Goal: Task Accomplishment & Management: Use online tool/utility

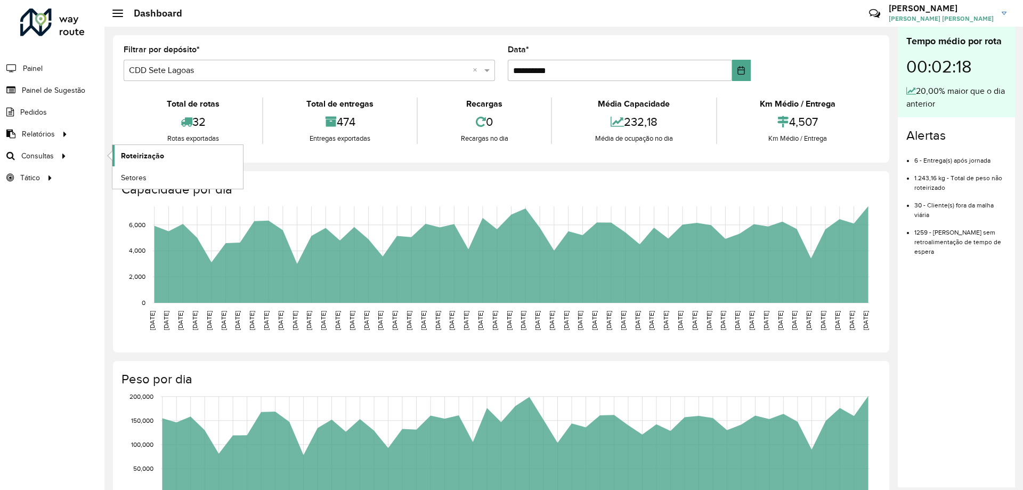
click at [118, 153] on link "Roteirização" at bounding box center [177, 155] width 131 height 21
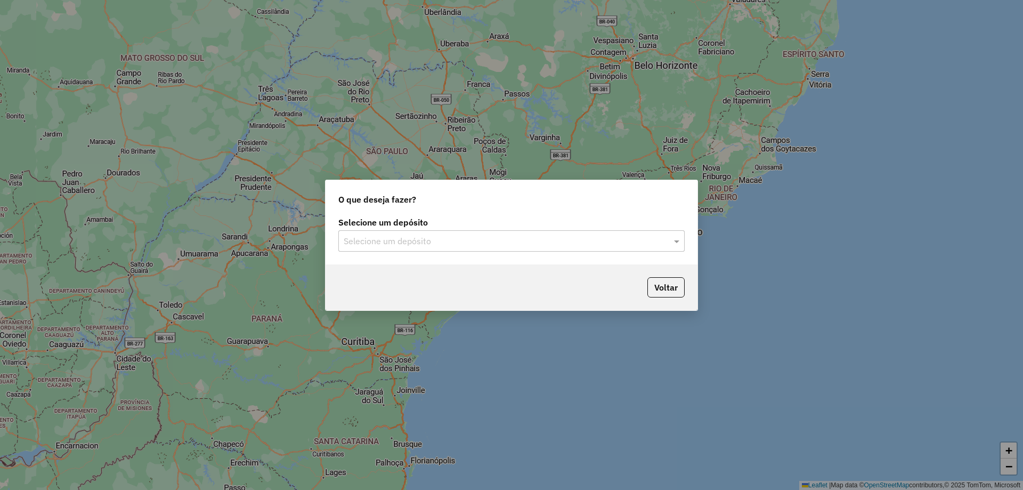
click at [587, 251] on div "Selecione um depósito" at bounding box center [511, 240] width 346 height 21
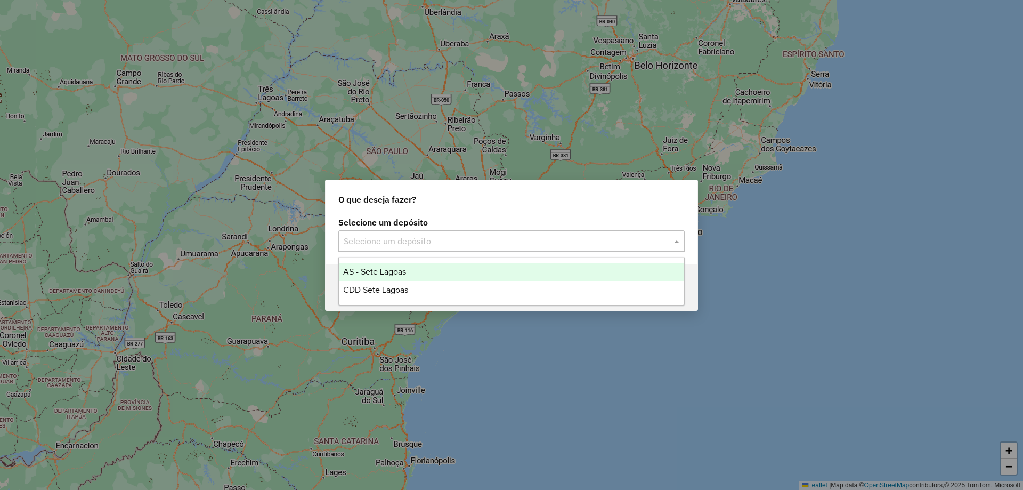
click at [569, 230] on div "Selecione um depósito" at bounding box center [511, 240] width 346 height 21
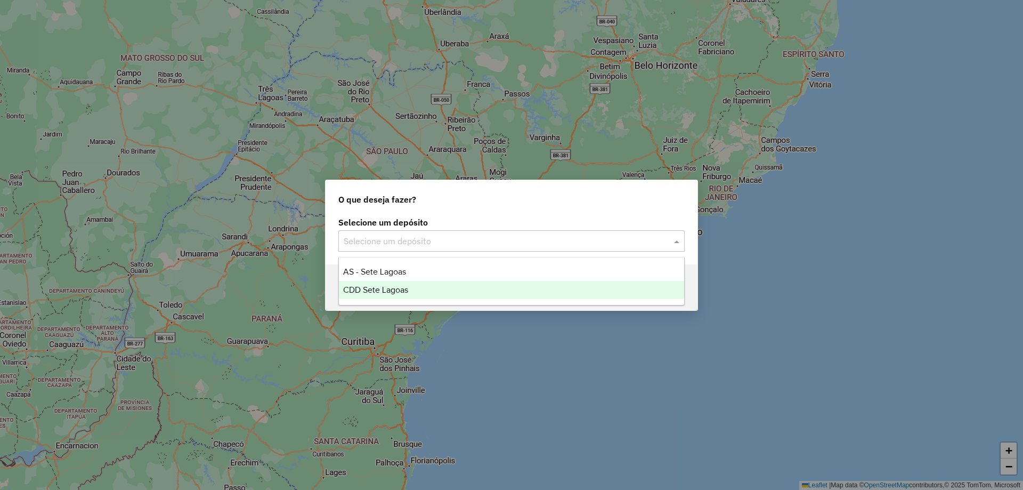
click at [433, 292] on div "CDD Sete Lagoas" at bounding box center [511, 290] width 345 height 18
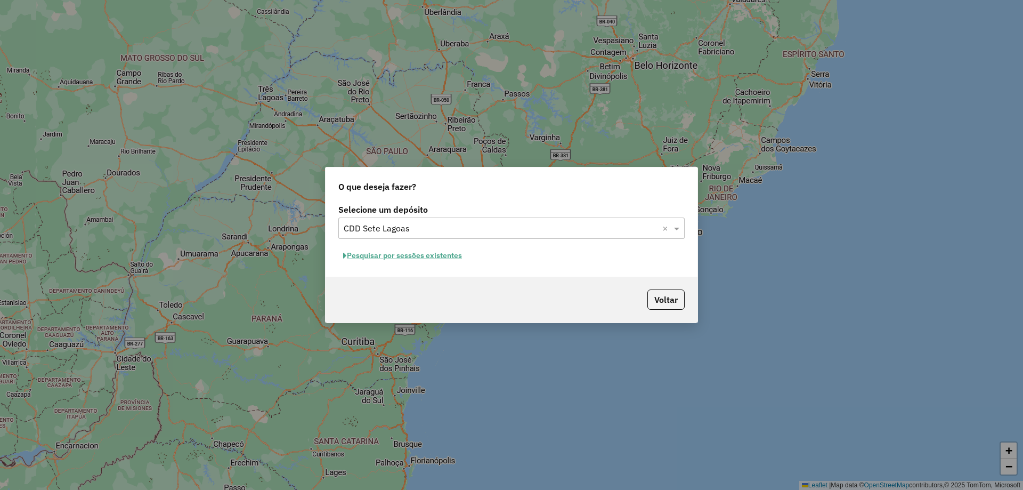
click at [446, 258] on button "Pesquisar por sessões existentes" at bounding box center [402, 255] width 128 height 17
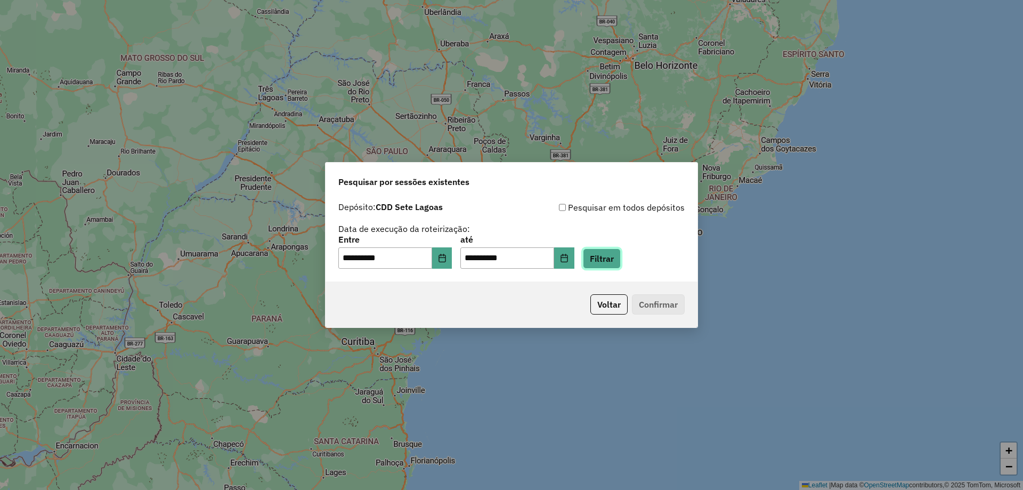
click at [621, 256] on button "Filtrar" at bounding box center [602, 258] width 38 height 20
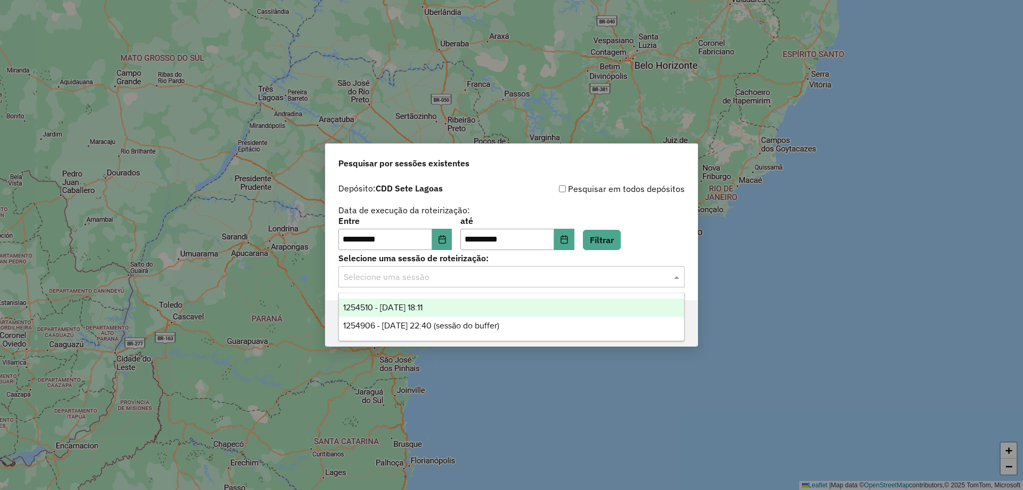
click at [488, 281] on input "text" at bounding box center [501, 277] width 315 height 13
click at [462, 307] on div "1254510 - 28/08/2025 18:11" at bounding box center [511, 308] width 345 height 18
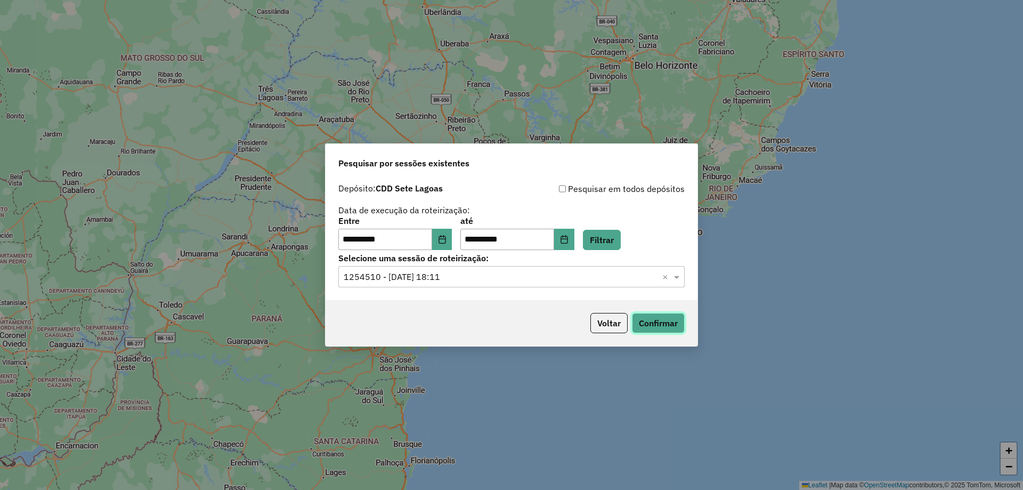
click at [674, 320] on button "Confirmar" at bounding box center [658, 323] width 53 height 20
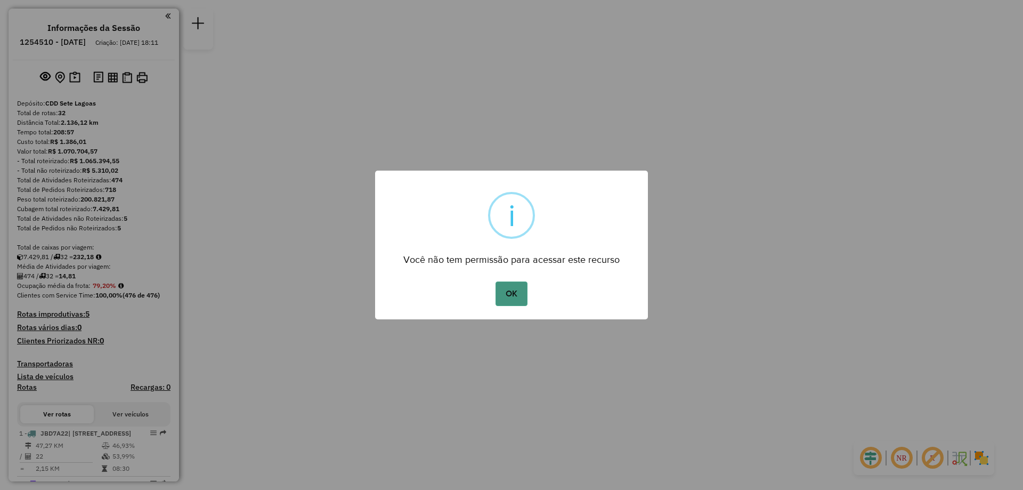
click at [514, 290] on button "OK" at bounding box center [511, 293] width 31 height 25
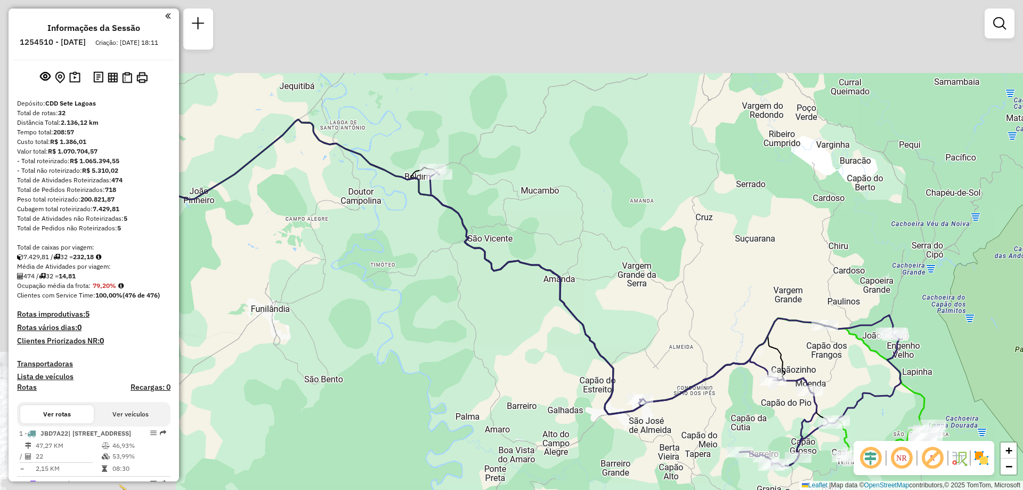
drag, startPoint x: 405, startPoint y: 106, endPoint x: 747, endPoint y: 289, distance: 388.7
click at [738, 285] on div "Janela de atendimento Grade de atendimento Capacidade Transportadoras Veículos …" at bounding box center [511, 245] width 1023 height 490
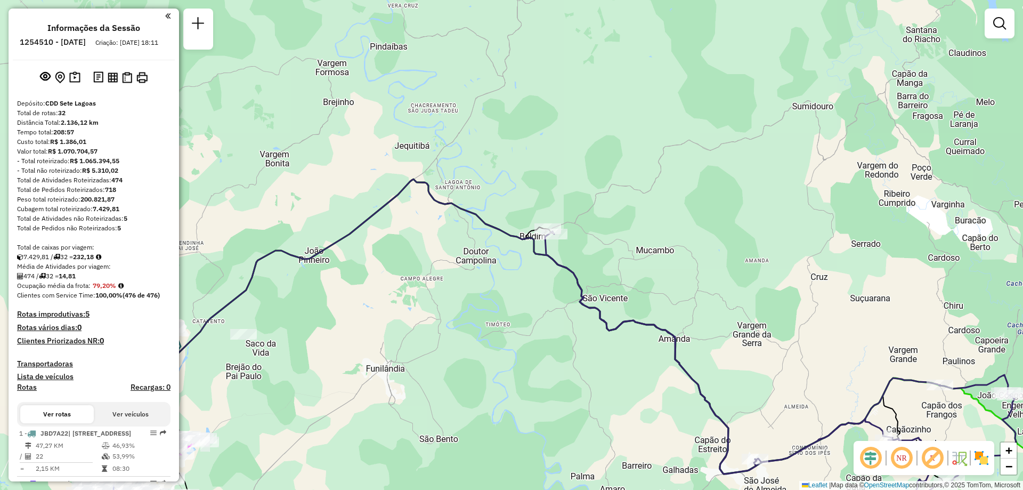
drag, startPoint x: 932, startPoint y: 284, endPoint x: 719, endPoint y: 65, distance: 306.1
click at [719, 65] on div "Janela de atendimento Grade de atendimento Capacidade Transportadoras Veículos …" at bounding box center [511, 245] width 1023 height 490
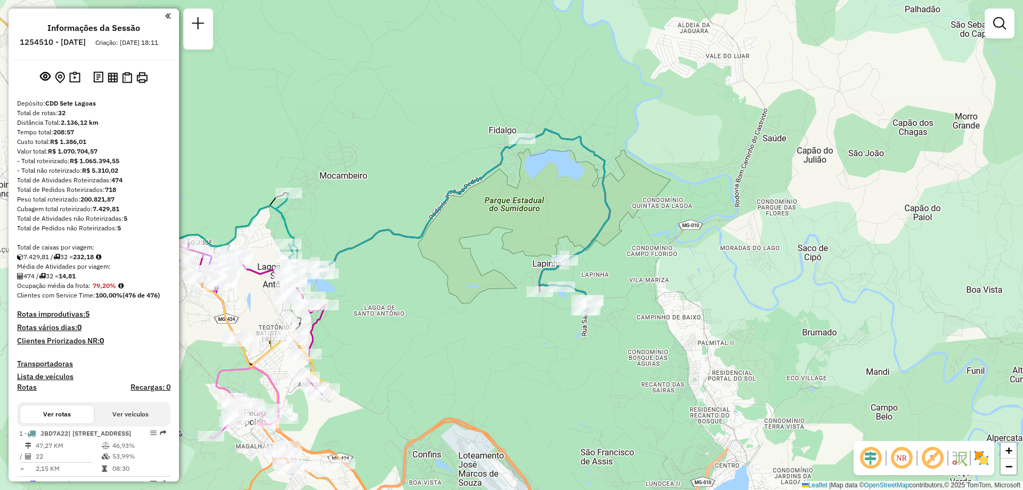
drag, startPoint x: 767, startPoint y: 166, endPoint x: 567, endPoint y: 385, distance: 296.6
click at [568, 383] on div "Janela de atendimento Grade de atendimento Capacidade Transportadoras Veículos …" at bounding box center [511, 245] width 1023 height 490
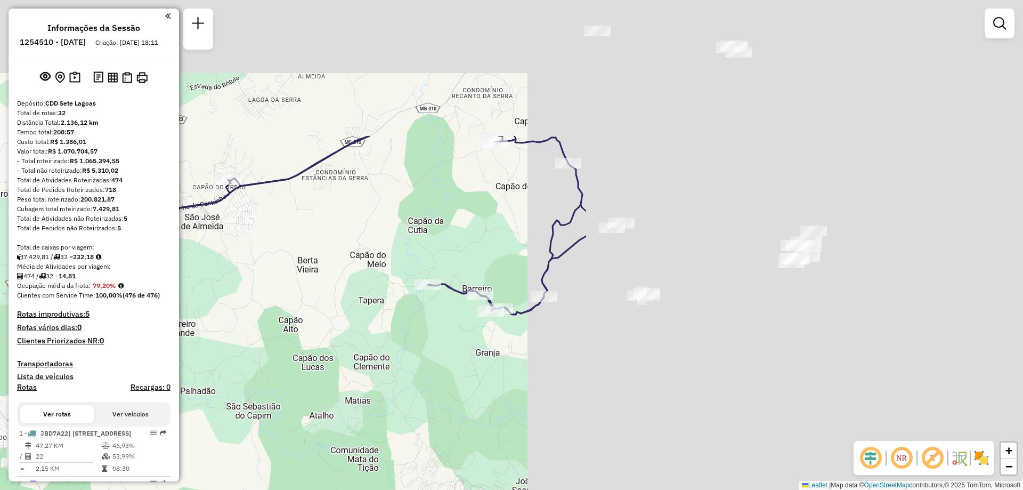
drag, startPoint x: 840, startPoint y: 203, endPoint x: 311, endPoint y: 386, distance: 559.7
click at [311, 385] on div "Janela de atendimento Grade de atendimento Capacidade Transportadoras Veículos …" at bounding box center [511, 245] width 1023 height 490
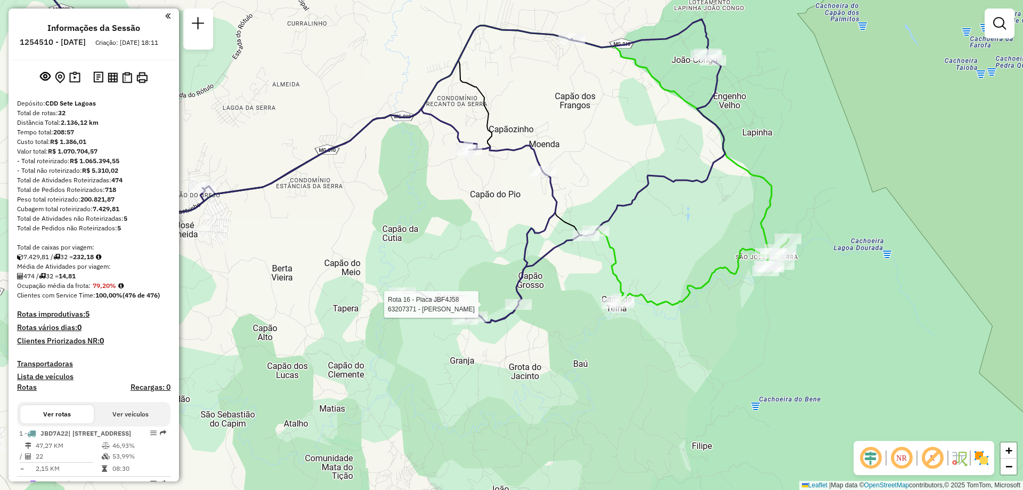
select select "**********"
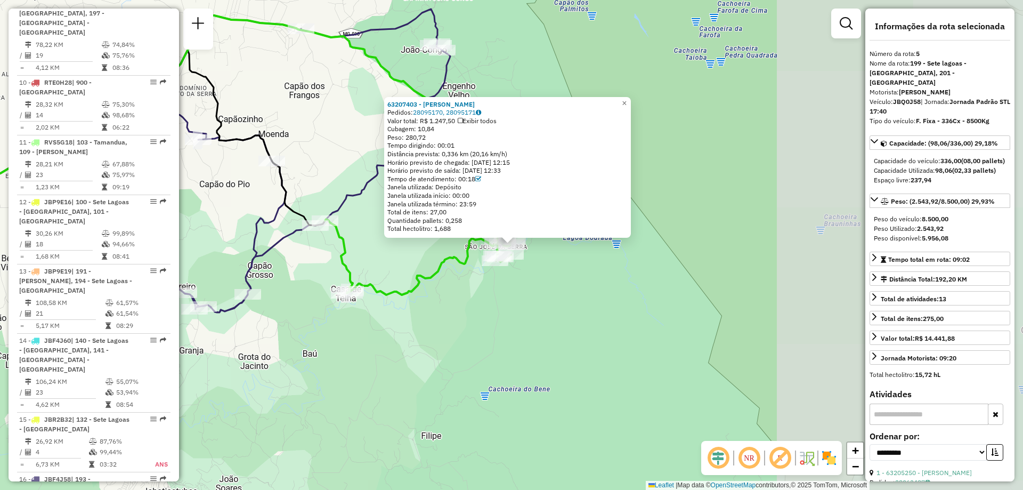
scroll to position [676, 0]
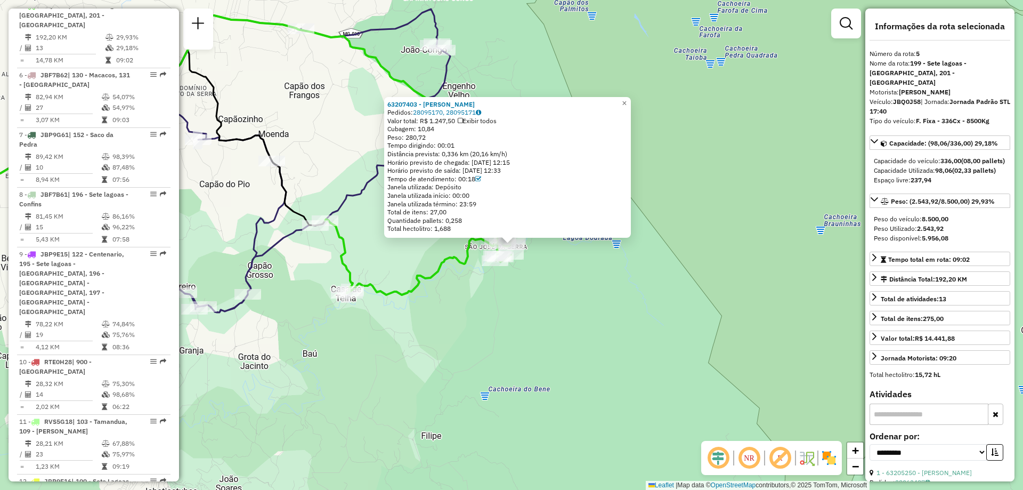
click at [732, 285] on div "63207403 - [PERSON_NAME] Pedidos: 28095170, 28095171 Valor total: R$ 1.247,50 E…" at bounding box center [511, 245] width 1023 height 490
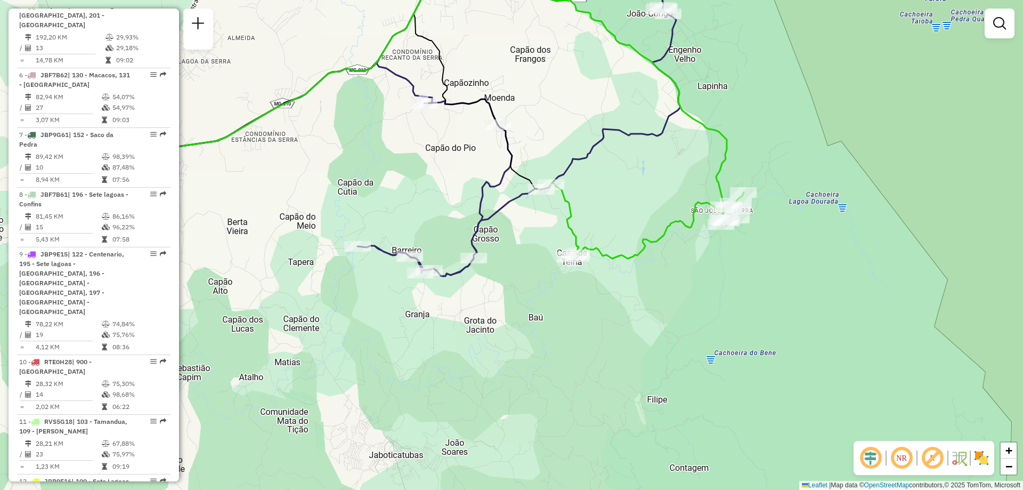
drag, startPoint x: 396, startPoint y: 373, endPoint x: 656, endPoint y: 331, distance: 263.5
click at [655, 332] on div "Janela de atendimento Grade de atendimento Capacidade Transportadoras Veículos …" at bounding box center [511, 245] width 1023 height 490
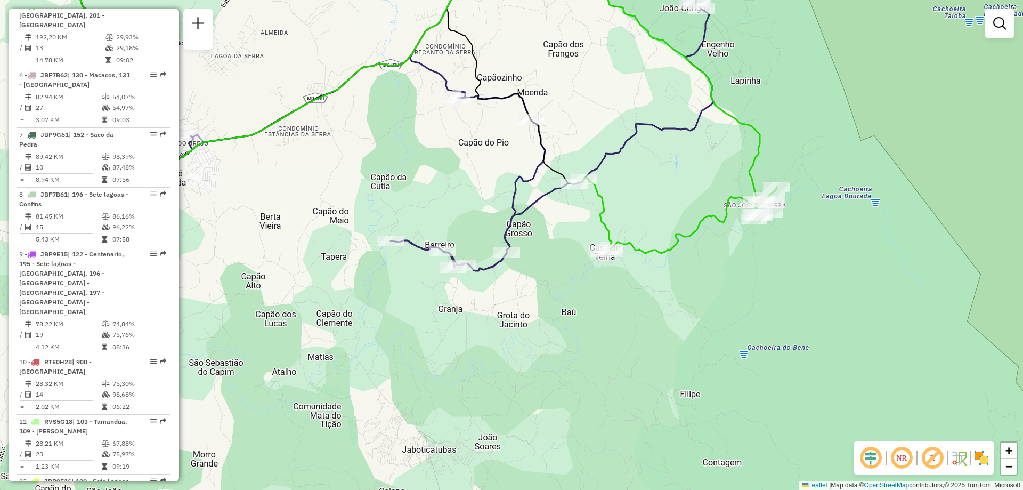
scroll to position [409, 0]
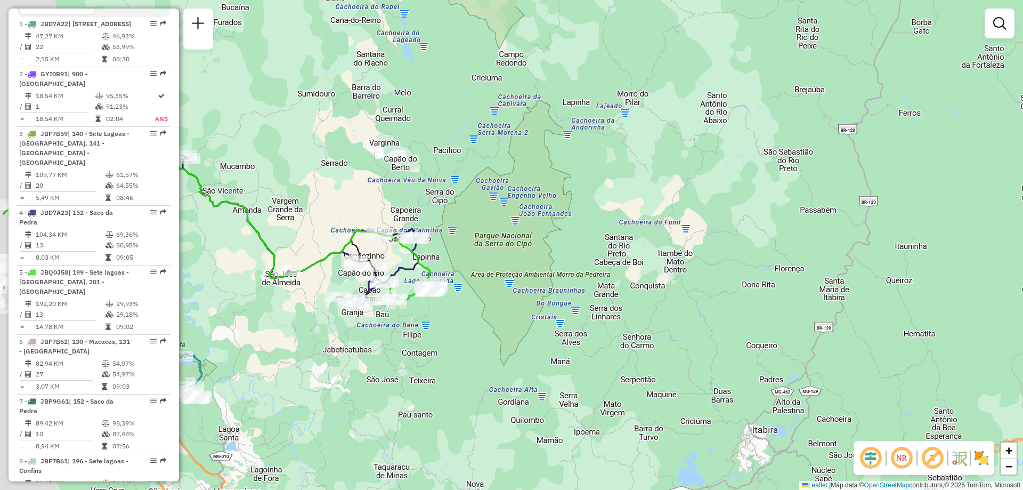
drag, startPoint x: 420, startPoint y: 190, endPoint x: 565, endPoint y: 211, distance: 146.5
click at [569, 217] on div "Janela de atendimento Grade de atendimento Capacidade Transportadoras Veículos …" at bounding box center [511, 245] width 1023 height 490
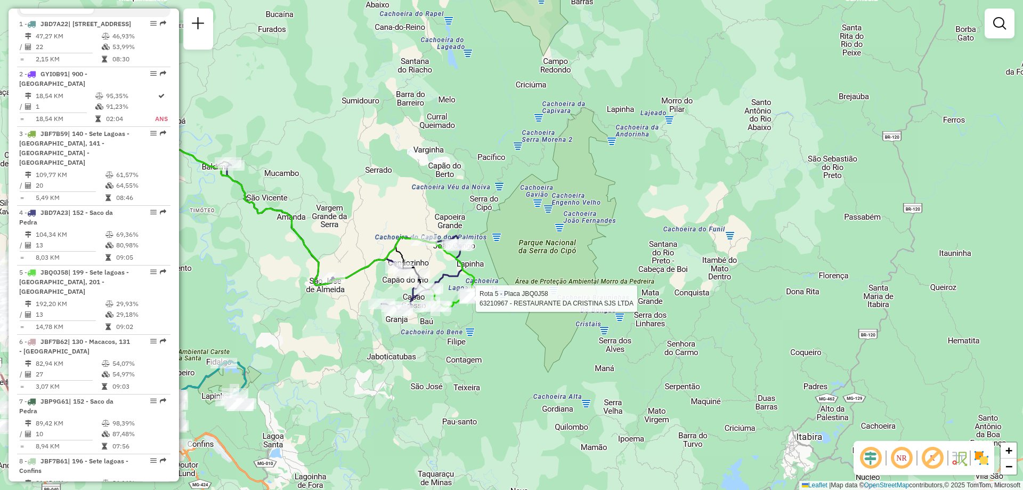
select select "**********"
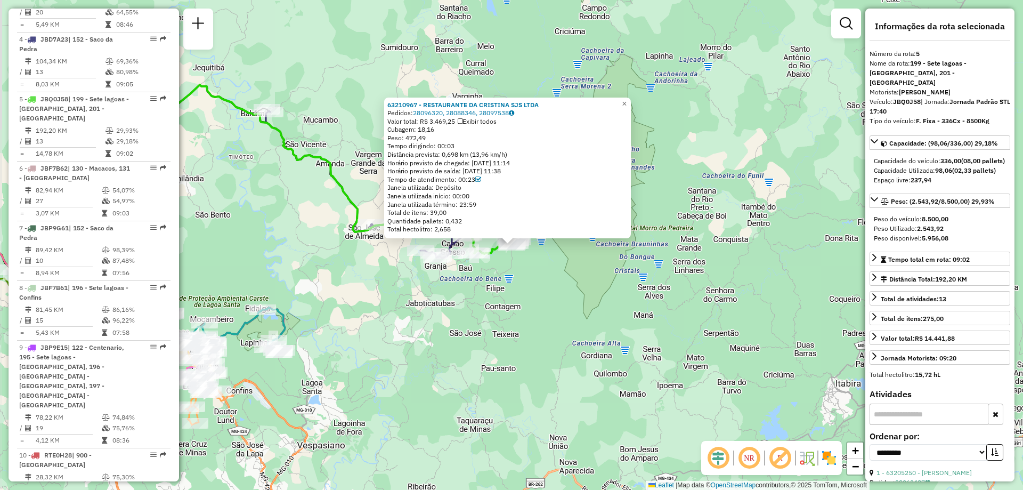
scroll to position [676, 0]
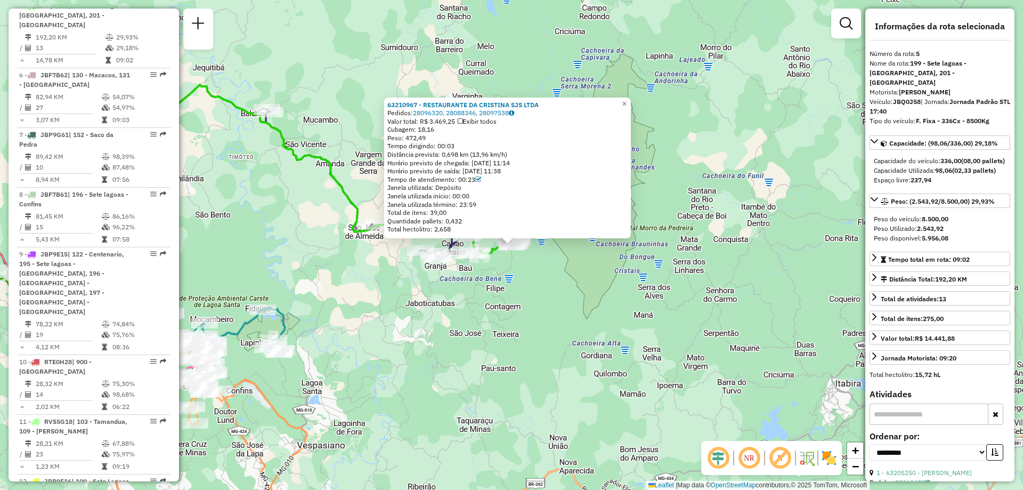
click at [511, 307] on div "63210967 - RESTAURANTE DA [PERSON_NAME] LTDA Pedidos: 28096320, 28088346, 28097…" at bounding box center [511, 245] width 1023 height 490
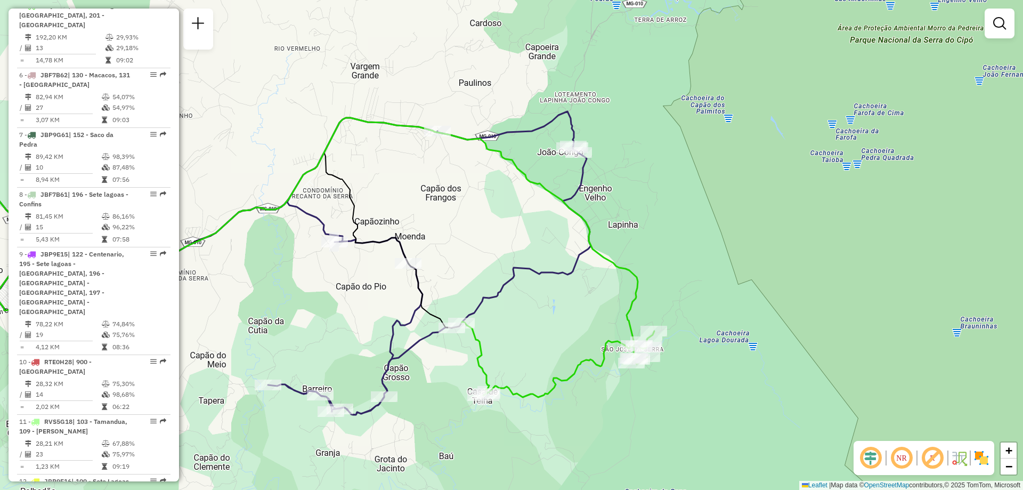
drag, startPoint x: 570, startPoint y: 154, endPoint x: 665, endPoint y: 265, distance: 146.3
click at [665, 265] on div "Janela de atendimento Grade de atendimento Capacidade Transportadoras Veículos …" at bounding box center [511, 245] width 1023 height 490
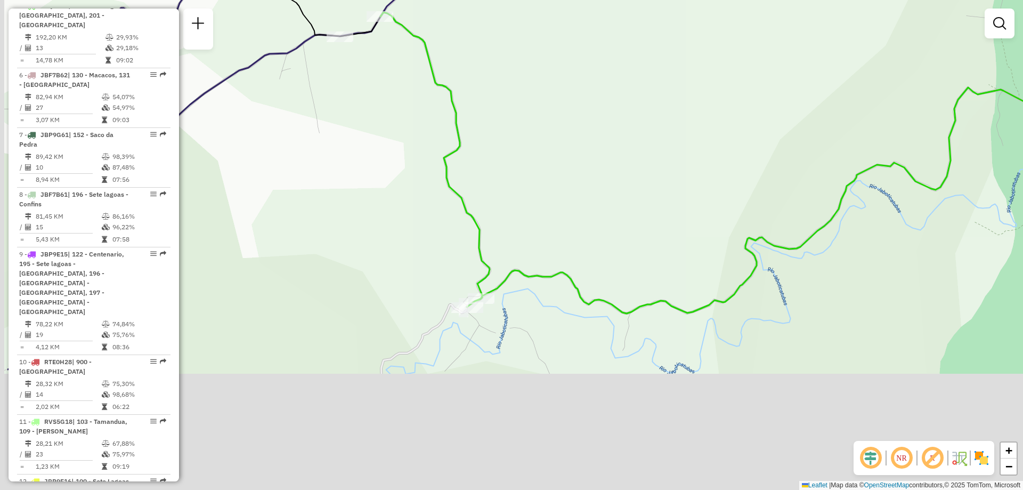
drag, startPoint x: 756, startPoint y: 201, endPoint x: 880, endPoint y: 36, distance: 206.0
click at [880, 36] on div "Janela de atendimento Grade de atendimento Capacidade Transportadoras Veículos …" at bounding box center [511, 245] width 1023 height 490
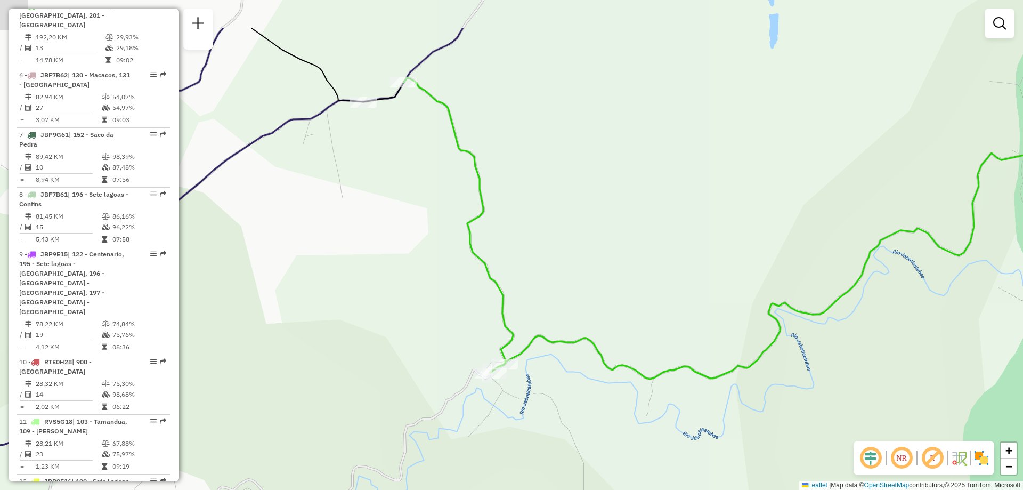
drag, startPoint x: 654, startPoint y: 158, endPoint x: 619, endPoint y: 271, distance: 118.4
click at [662, 244] on div "Janela de atendimento Grade de atendimento Capacidade Transportadoras Veículos …" at bounding box center [511, 245] width 1023 height 490
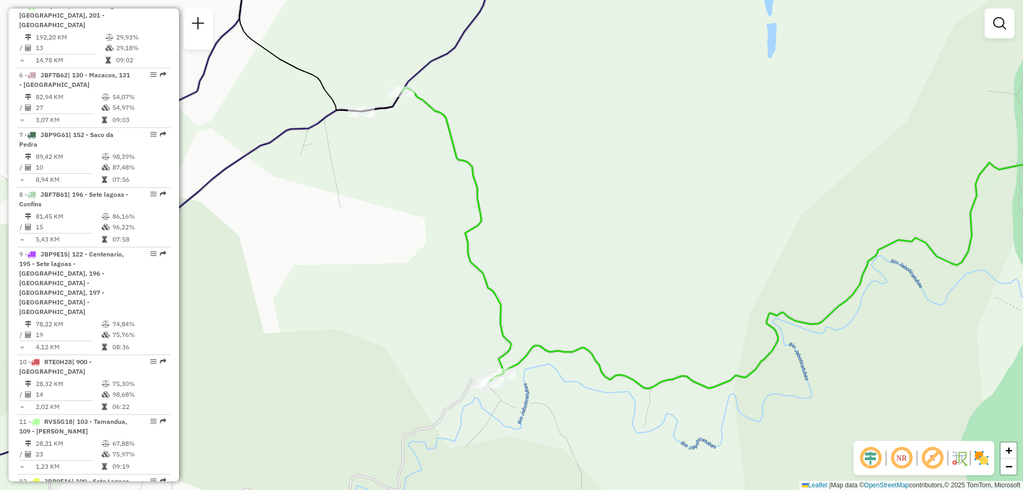
select select "**********"
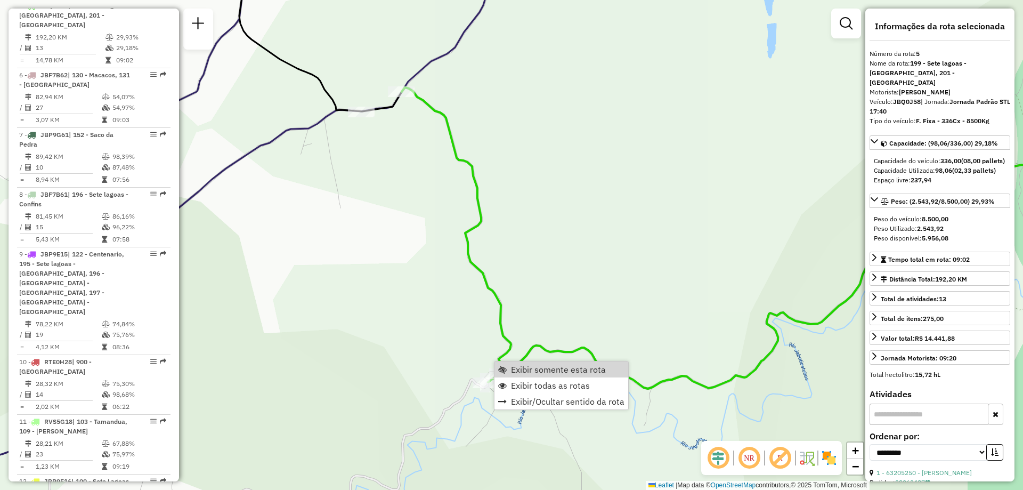
click at [618, 209] on div "Janela de atendimento Grade de atendimento Capacidade Transportadoras Veículos …" at bounding box center [511, 245] width 1023 height 490
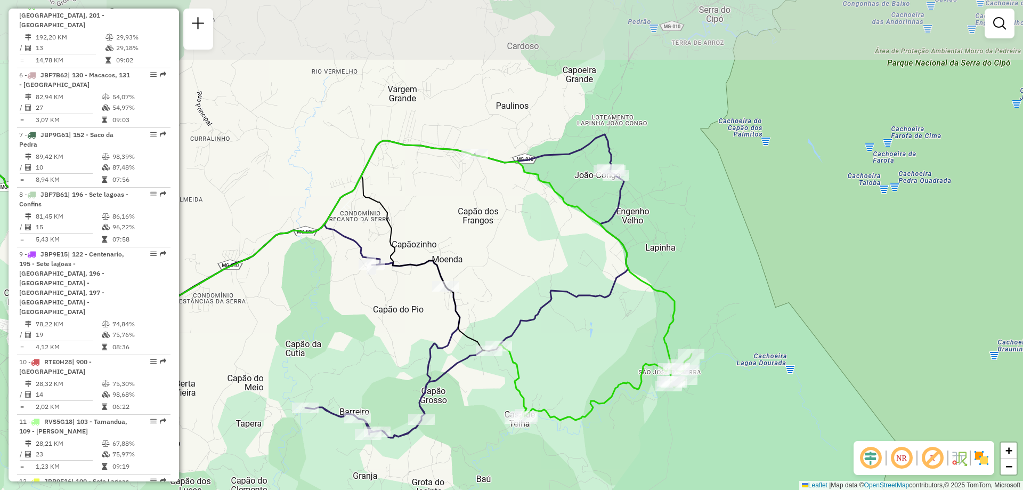
drag, startPoint x: 593, startPoint y: 310, endPoint x: 589, endPoint y: 321, distance: 12.5
click at [589, 321] on div "Janela de atendimento Grade de atendimento Capacidade Transportadoras Veículos …" at bounding box center [511, 245] width 1023 height 490
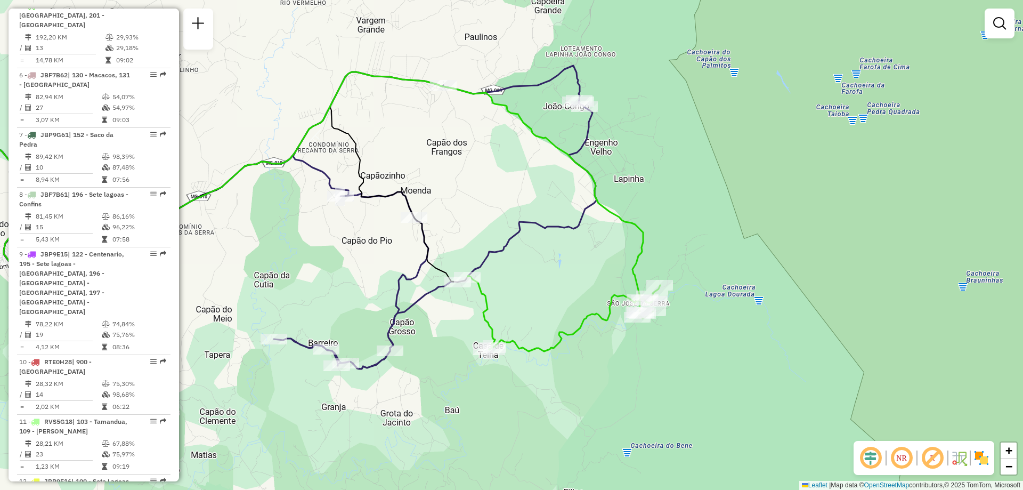
drag, startPoint x: 775, startPoint y: 369, endPoint x: 746, endPoint y: 303, distance: 72.1
click at [746, 303] on div "Janela de atendimento Grade de atendimento Capacidade Transportadoras Veículos …" at bounding box center [511, 245] width 1023 height 490
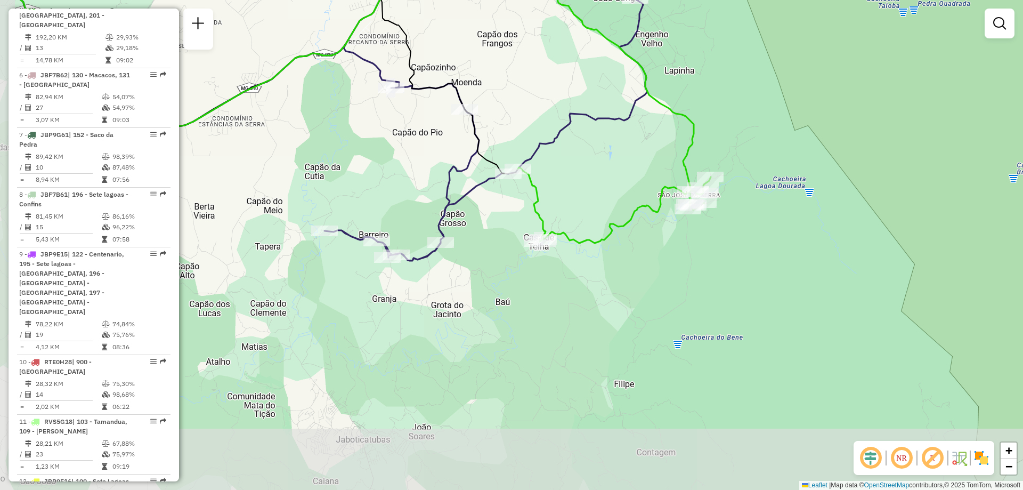
drag, startPoint x: 496, startPoint y: 302, endPoint x: 579, endPoint y: 207, distance: 126.2
click at [579, 207] on div "Janela de atendimento Grade de atendimento Capacidade Transportadoras Veículos …" at bounding box center [511, 245] width 1023 height 490
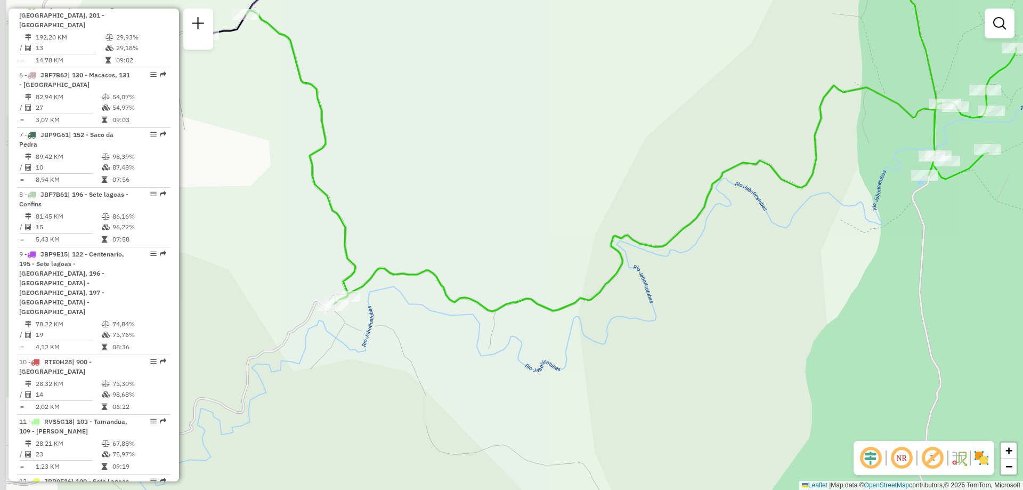
drag, startPoint x: 493, startPoint y: 167, endPoint x: 799, endPoint y: 58, distance: 324.7
click at [799, 58] on div "Janela de atendimento Grade de atendimento Capacidade Transportadoras Veículos …" at bounding box center [511, 245] width 1023 height 490
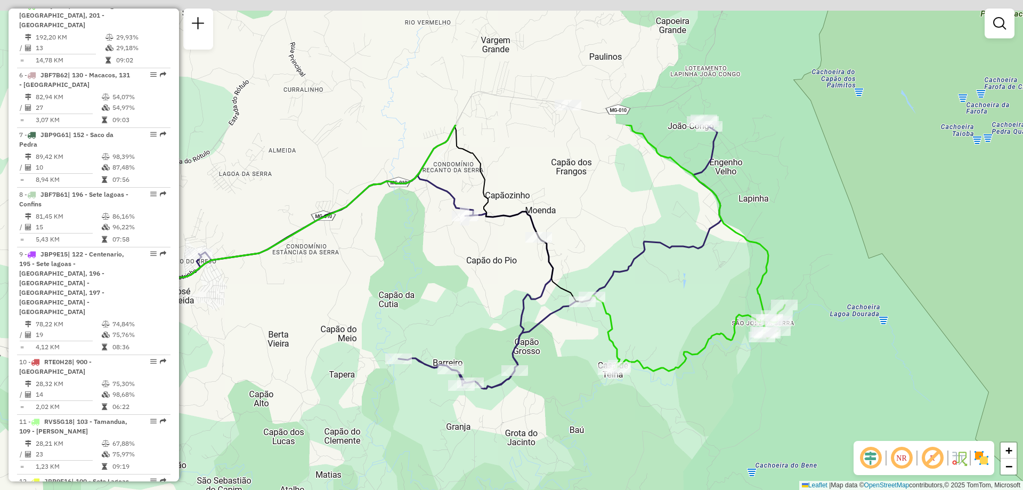
drag, startPoint x: 557, startPoint y: 145, endPoint x: 707, endPoint y: 326, distance: 235.1
click at [707, 326] on div "Janela de atendimento Grade de atendimento Capacidade Transportadoras Veículos …" at bounding box center [511, 245] width 1023 height 490
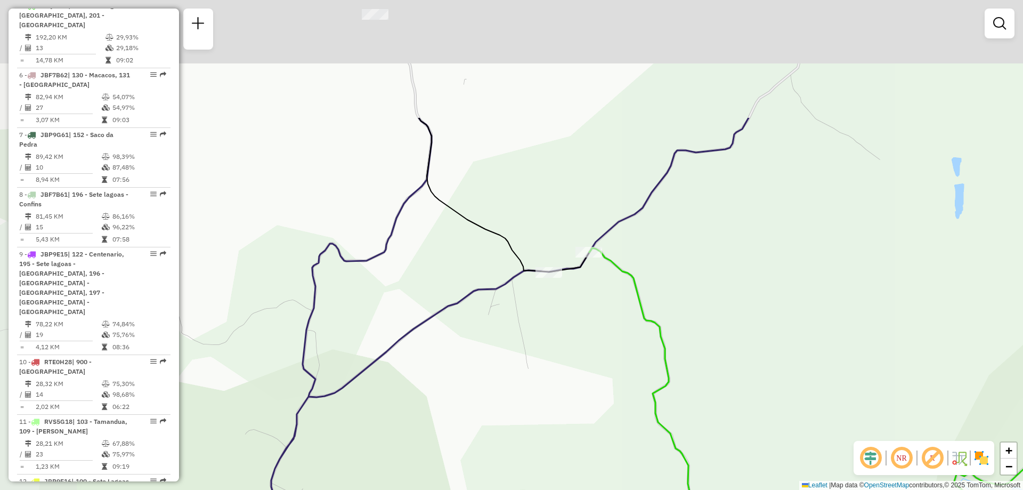
drag, startPoint x: 630, startPoint y: 139, endPoint x: 727, endPoint y: 306, distance: 192.7
click at [727, 306] on div "Janela de atendimento Grade de atendimento Capacidade Transportadoras Veículos …" at bounding box center [511, 245] width 1023 height 490
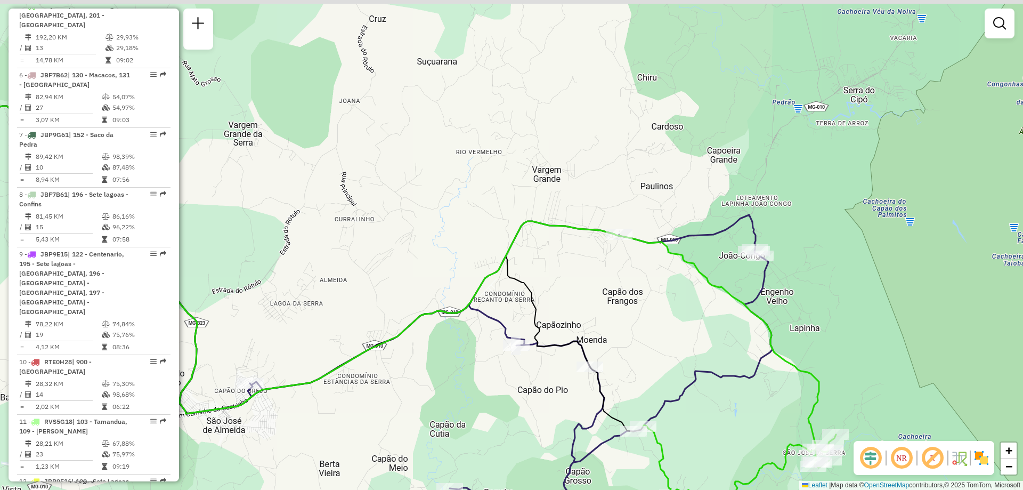
drag, startPoint x: 867, startPoint y: 115, endPoint x: 850, endPoint y: 254, distance: 140.7
click at [850, 254] on div "Janela de atendimento Grade de atendimento Capacidade Transportadoras Veículos …" at bounding box center [511, 245] width 1023 height 490
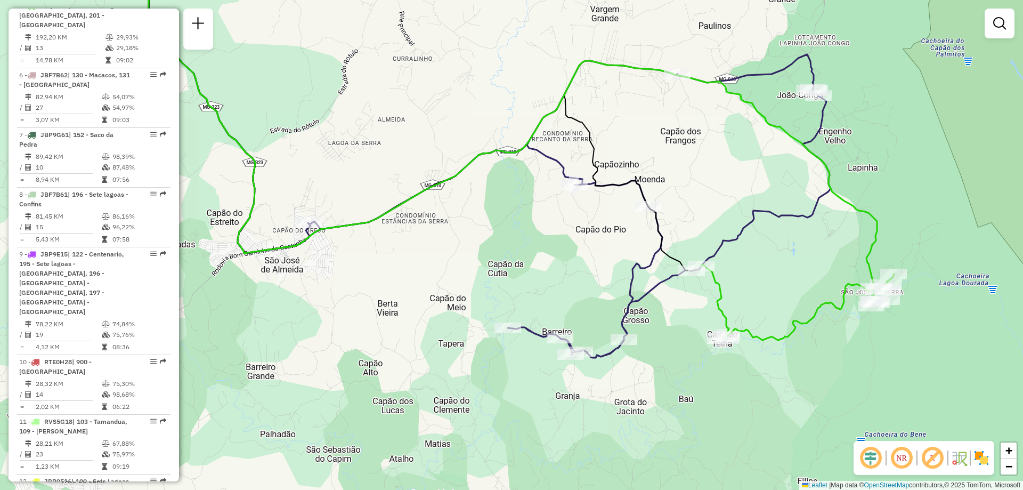
drag, startPoint x: 688, startPoint y: 296, endPoint x: 732, endPoint y: 180, distance: 124.7
click at [732, 180] on div "Janela de atendimento Grade de atendimento Capacidade Transportadoras Veículos …" at bounding box center [511, 245] width 1023 height 490
